Goal: Communication & Community: Share content

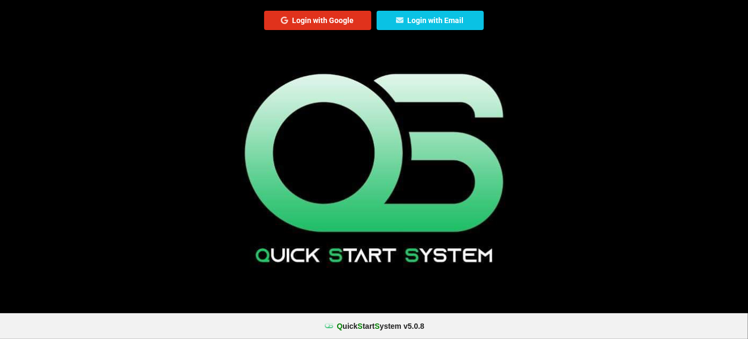
click at [331, 21] on button "Login with Google" at bounding box center [317, 20] width 107 height 19
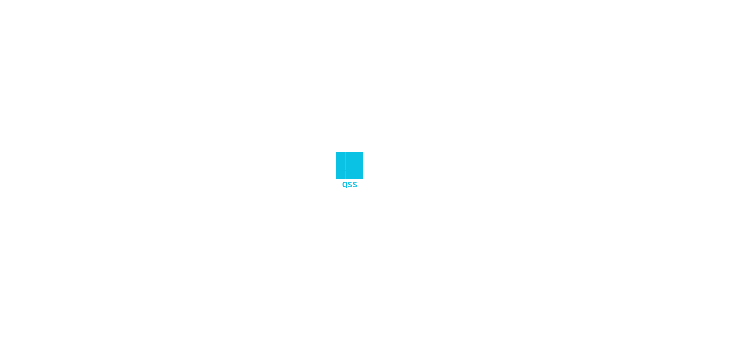
select select "25"
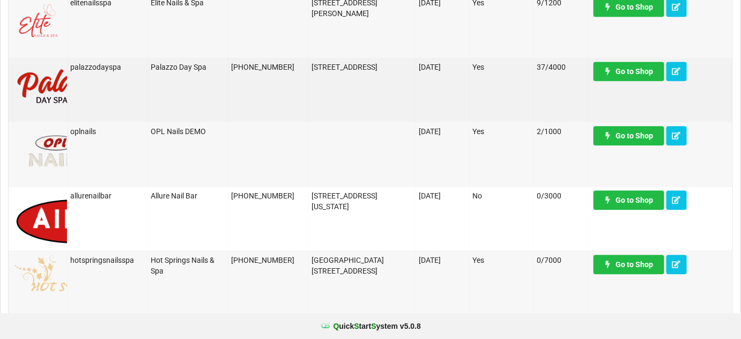
scroll to position [845, 0]
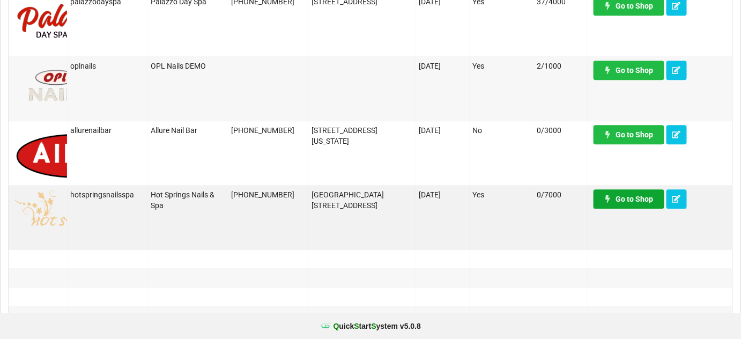
click at [645, 203] on link "Go to Shop" at bounding box center [628, 198] width 71 height 19
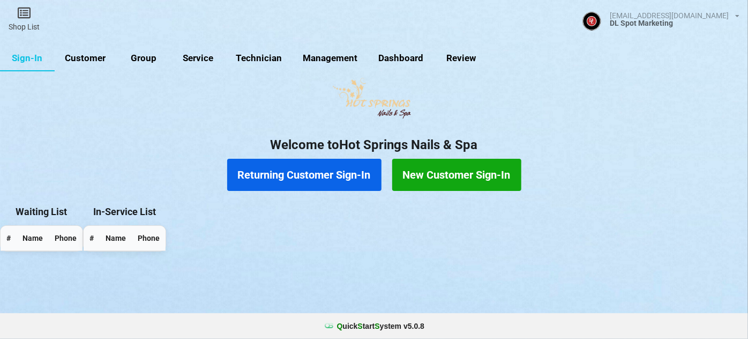
click at [93, 60] on link "Customer" at bounding box center [86, 59] width 62 height 26
select select "25"
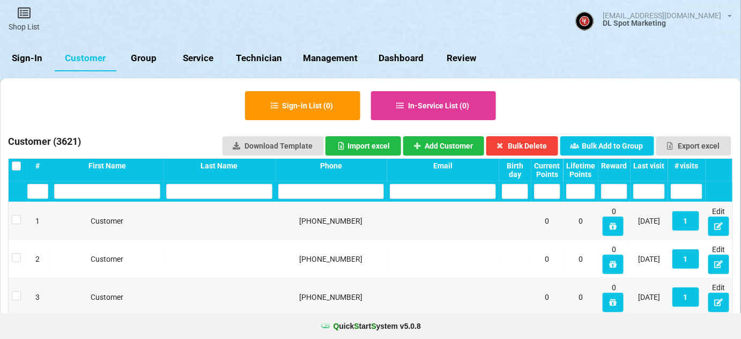
click at [346, 177] on input "text" at bounding box center [360, 175] width 28 height 4
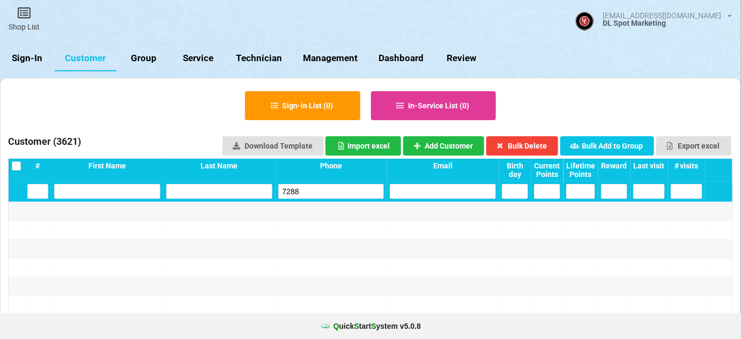
click at [309, 194] on input "7288" at bounding box center [337, 187] width 87 height 12
click at [309, 194] on input "7288" at bounding box center [331, 191] width 106 height 15
click at [307, 193] on input "4232" at bounding box center [331, 191] width 106 height 15
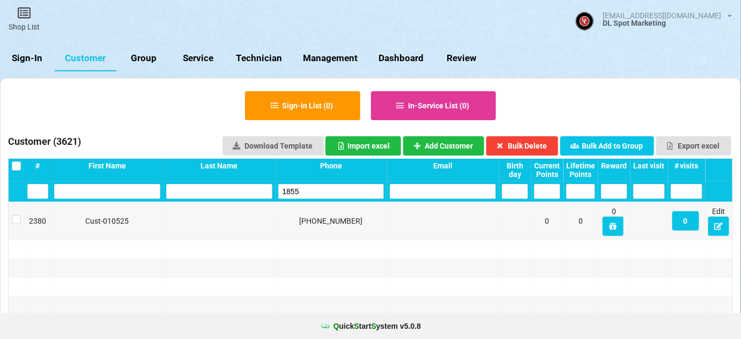
click at [315, 191] on input "1855" at bounding box center [331, 191] width 106 height 15
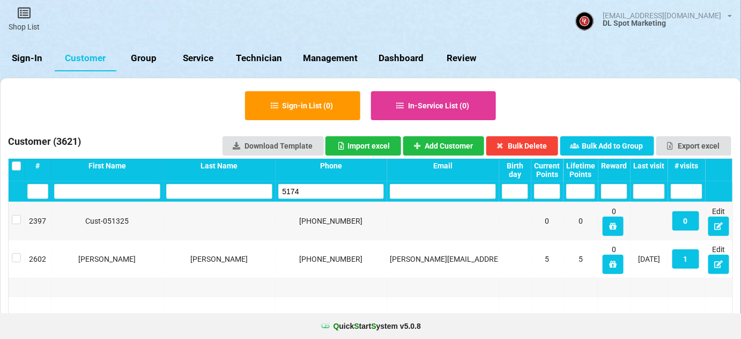
click at [313, 191] on input "5174" at bounding box center [331, 191] width 106 height 15
click at [313, 192] on input "5174" at bounding box center [331, 191] width 106 height 15
type input "5174"
click at [142, 59] on link "Group" at bounding box center [166, 69] width 49 height 23
select select "25"
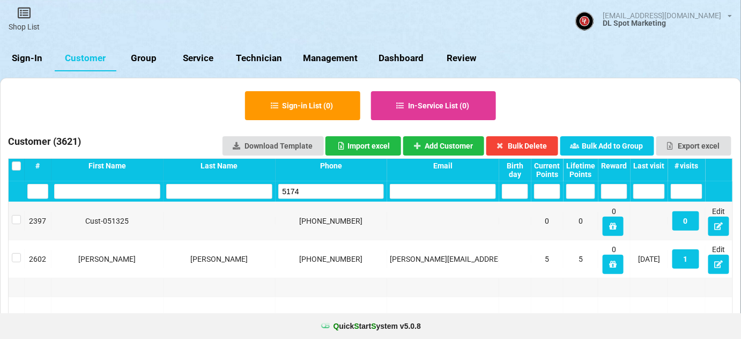
select select "25"
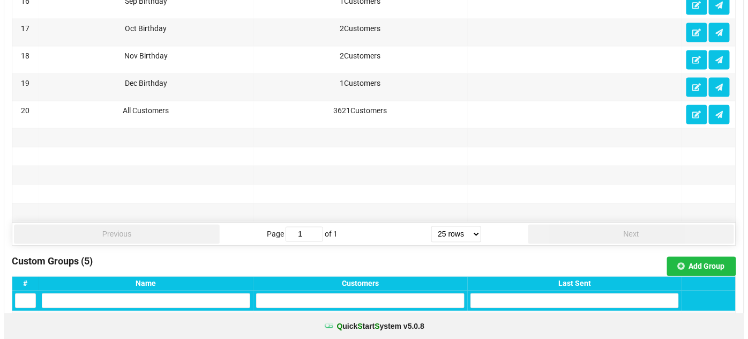
scroll to position [715, 0]
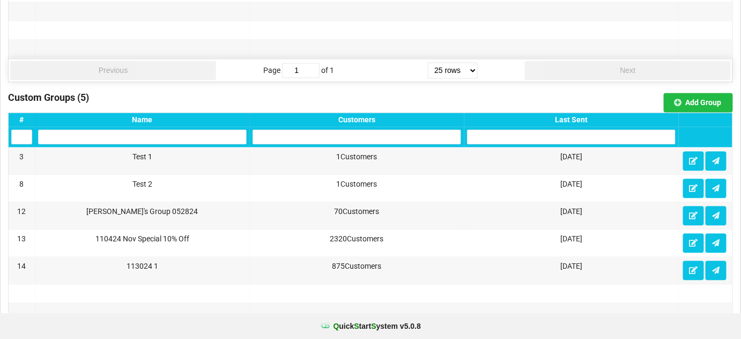
click at [585, 115] on div "Last Sent" at bounding box center [571, 119] width 209 height 9
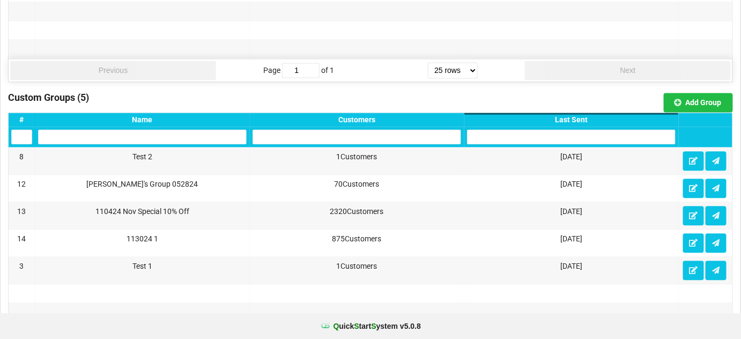
click at [585, 115] on div "Last Sent" at bounding box center [571, 119] width 209 height 9
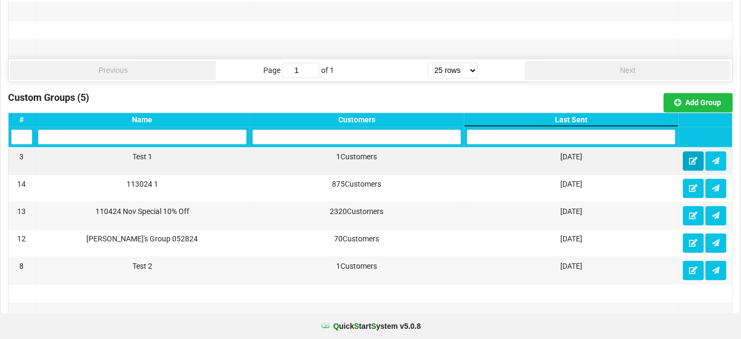
click at [380, 190] on icon at bounding box center [380, 190] width 0 height 0
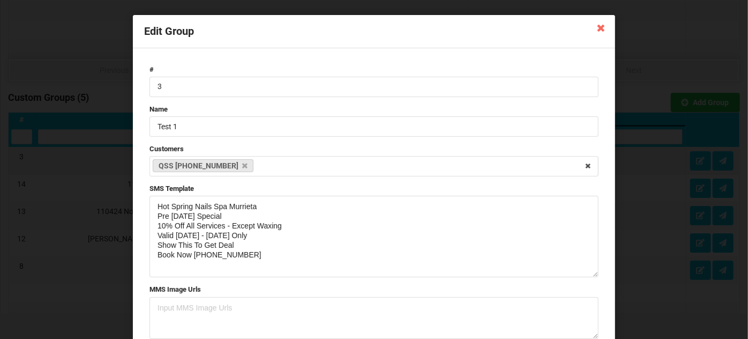
drag, startPoint x: 592, startPoint y: 235, endPoint x: 592, endPoint y: 275, distance: 40.2
click at [592, 275] on textarea "Hot Spring Nails Spa Murrieta Pre [DATE] Special 10% Off All Services - Except …" at bounding box center [374, 236] width 449 height 81
drag, startPoint x: 202, startPoint y: 216, endPoint x: 154, endPoint y: 217, distance: 48.2
click at [154, 217] on textarea "Hot Spring Nails Spa Murrieta Pre [DATE] Special 10% Off All Services - Except …" at bounding box center [374, 236] width 449 height 81
type textarea "Hot Spring Nails Spa Murrieta Homecoming Special 10% Off All Services - Except …"
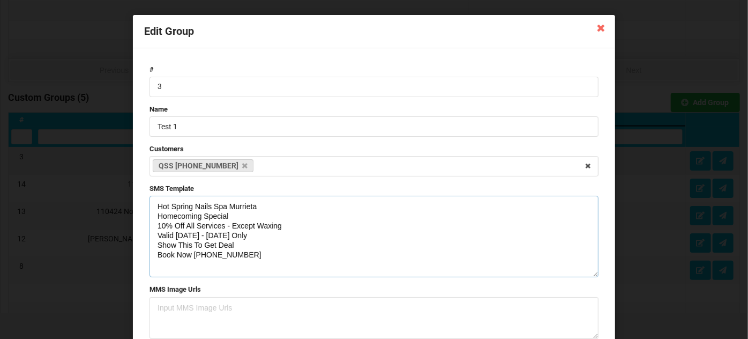
drag, startPoint x: 243, startPoint y: 255, endPoint x: 139, endPoint y: 208, distance: 114.7
click at [139, 208] on div "# 3 Name Test 1 Customers QSS [PHONE_NUMBER] Select Customers Customer - [PHONE…" at bounding box center [374, 235] width 482 height 374
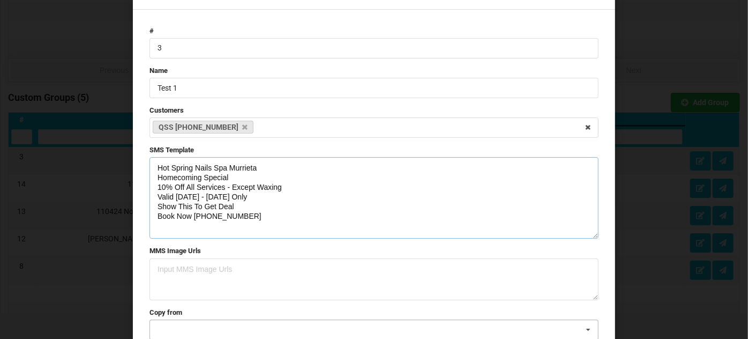
scroll to position [116, 0]
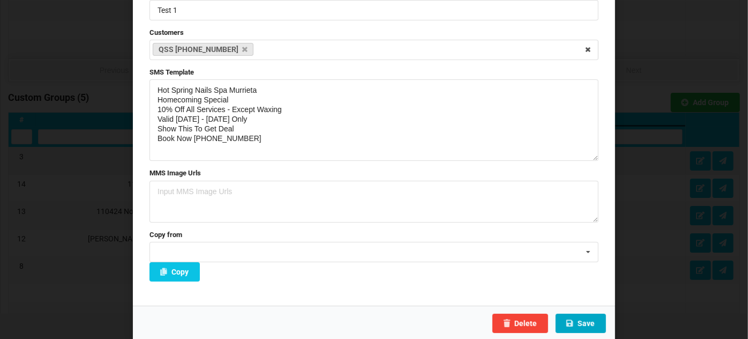
click at [594, 323] on button "Save" at bounding box center [581, 323] width 50 height 19
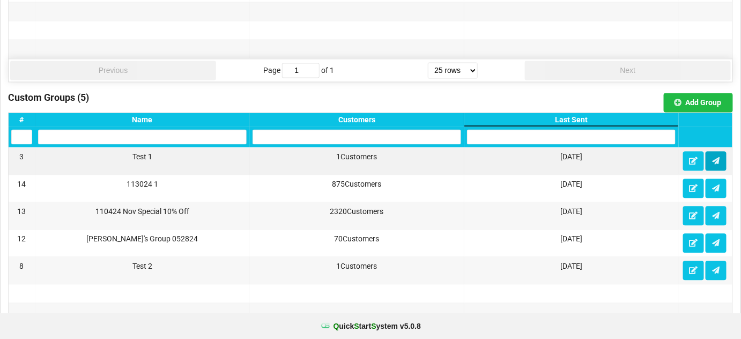
click at [719, 157] on icon at bounding box center [715, 160] width 9 height 6
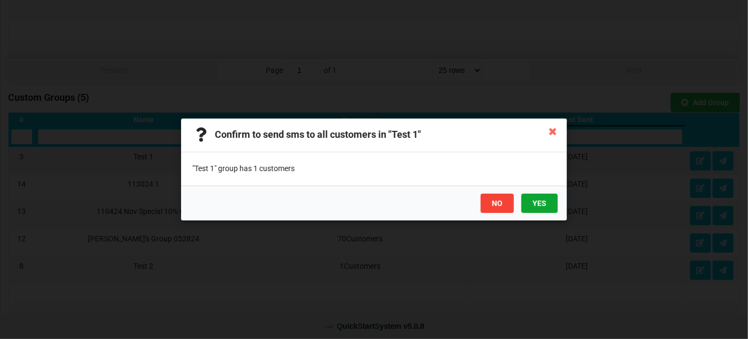
click at [539, 200] on button "YES" at bounding box center [540, 203] width 36 height 19
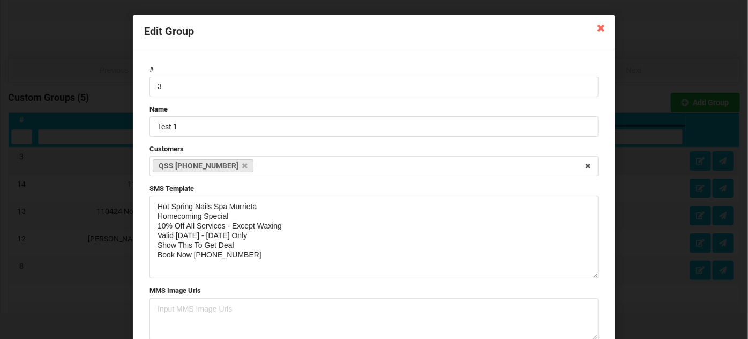
drag, startPoint x: 593, startPoint y: 234, endPoint x: 592, endPoint y: 276, distance: 41.3
click at [592, 276] on textarea "Hot Spring Nails Spa Murrieta Homecoming Special 10% Off All Services - Except …" at bounding box center [374, 237] width 449 height 83
drag, startPoint x: 248, startPoint y: 253, endPoint x: 138, endPoint y: 203, distance: 120.9
click at [138, 203] on div "# 3 Name Test 1 Customers QSS [PHONE_NUMBER] Select Customers Customer - [PHONE…" at bounding box center [374, 235] width 482 height 375
